Goal: Find specific page/section: Find specific page/section

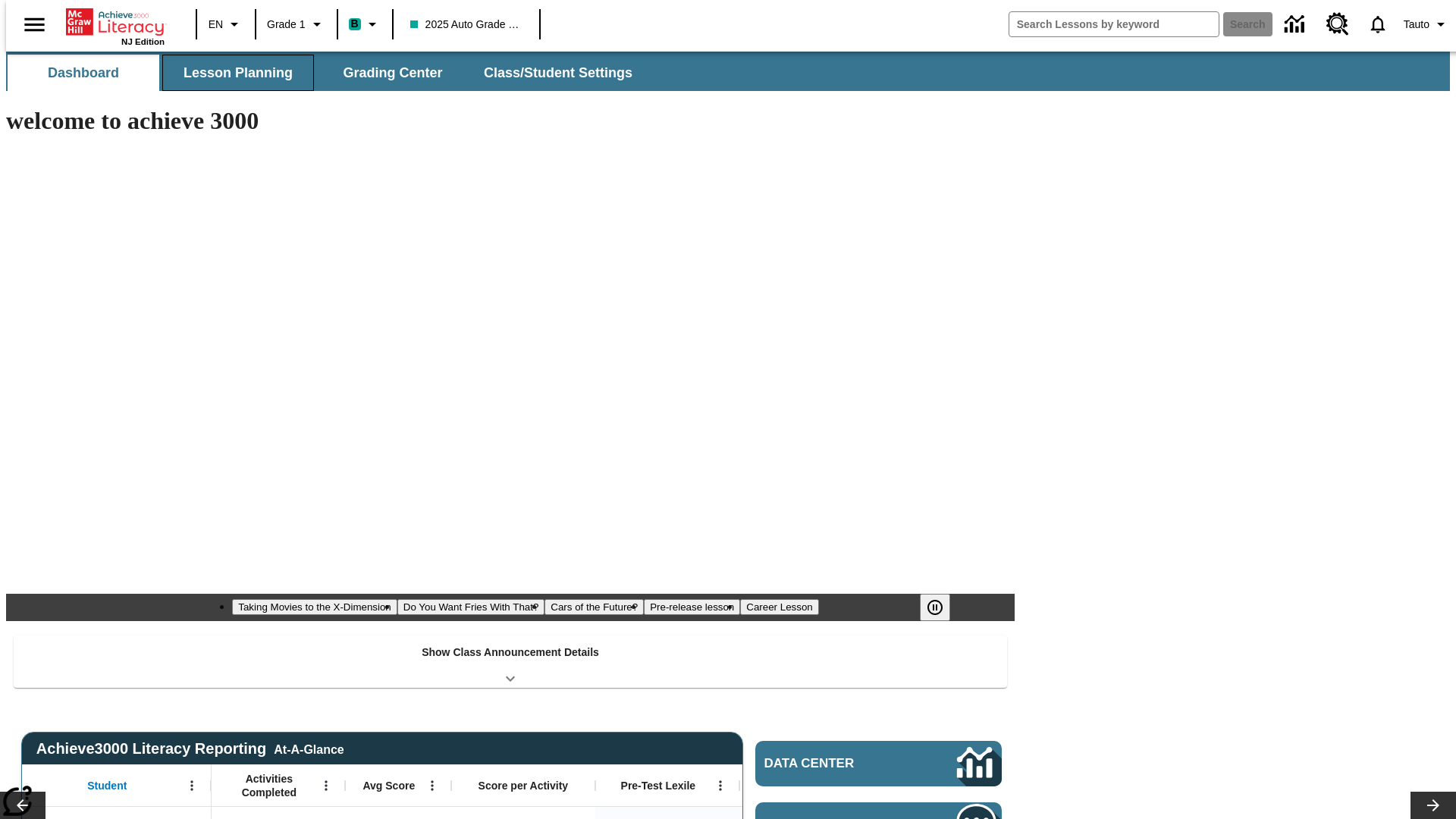
click at [232, 73] on button "Lesson Planning" at bounding box center [238, 73] width 151 height 37
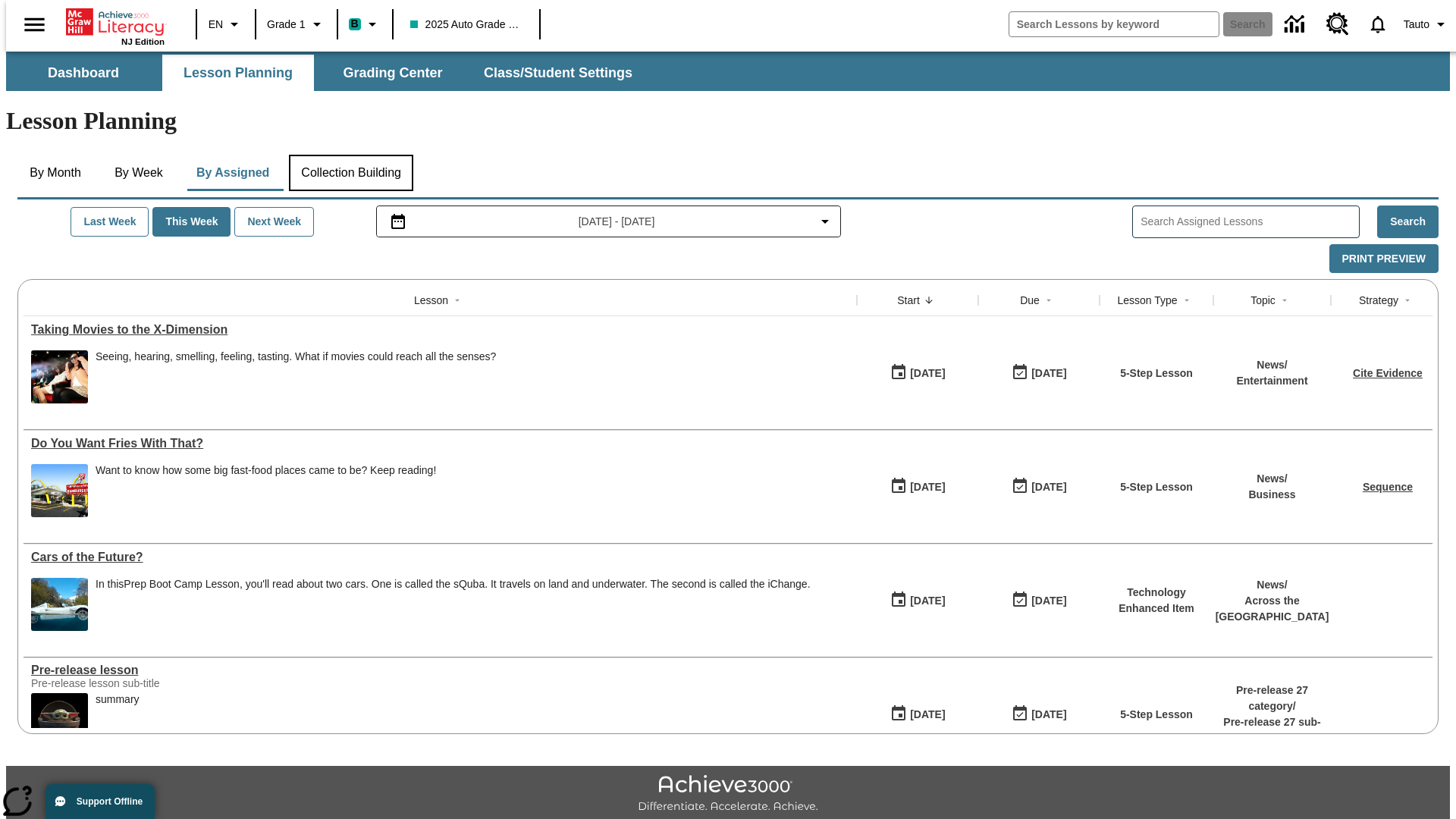
click at [350, 155] on button "Collection Building" at bounding box center [351, 174] width 124 height 37
